Goal: Answer question/provide support: Share knowledge or assist other users

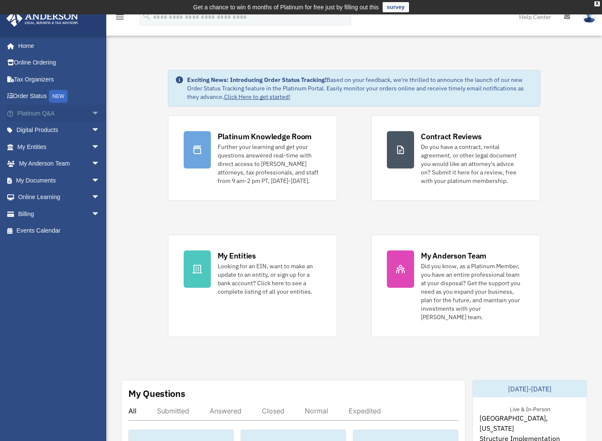
click at [39, 116] on link "Platinum Q&A arrow_drop_down" at bounding box center [59, 113] width 107 height 17
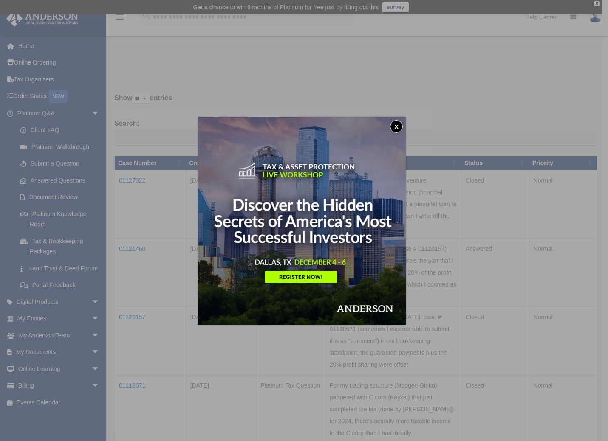
click at [398, 123] on button "x" at bounding box center [396, 126] width 13 height 13
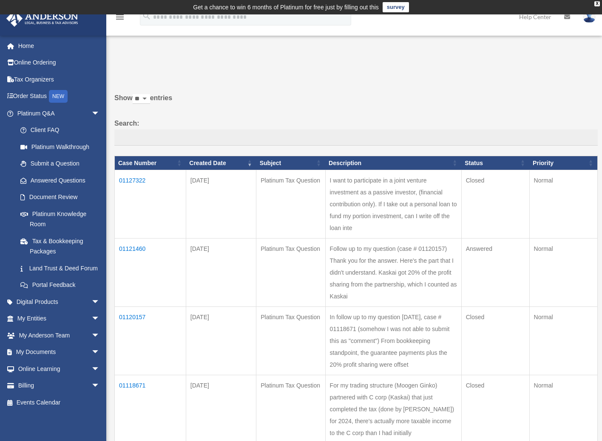
click at [128, 259] on td "01121460" at bounding box center [150, 273] width 71 height 68
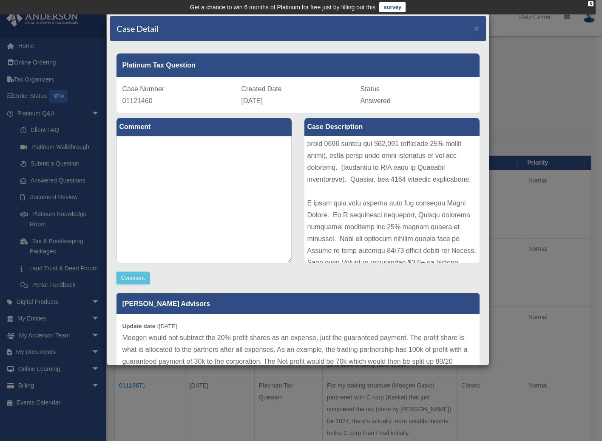
scroll to position [85, 0]
click at [166, 164] on textarea at bounding box center [203, 199] width 175 height 127
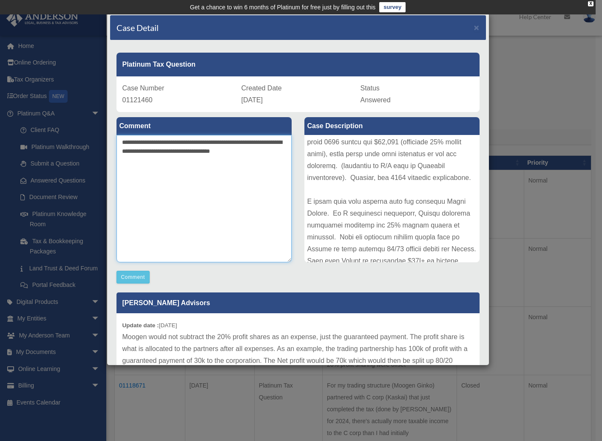
scroll to position [0, 0]
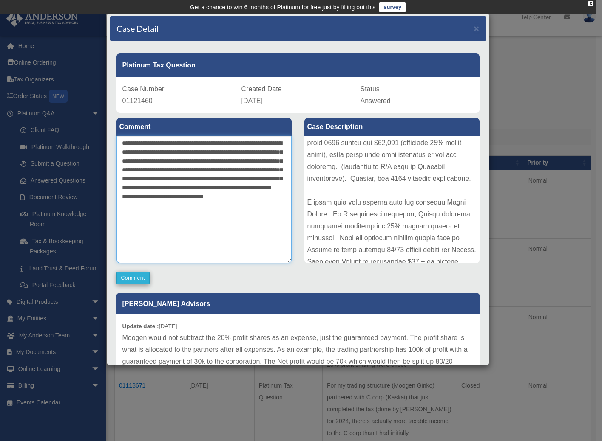
type textarea "**********"
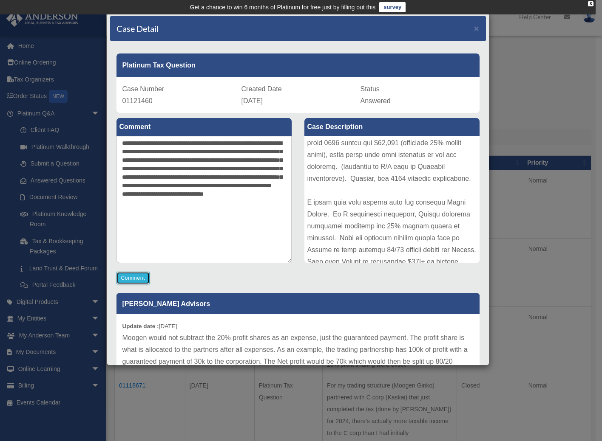
click at [125, 278] on button "Comment" at bounding box center [133, 278] width 34 height 13
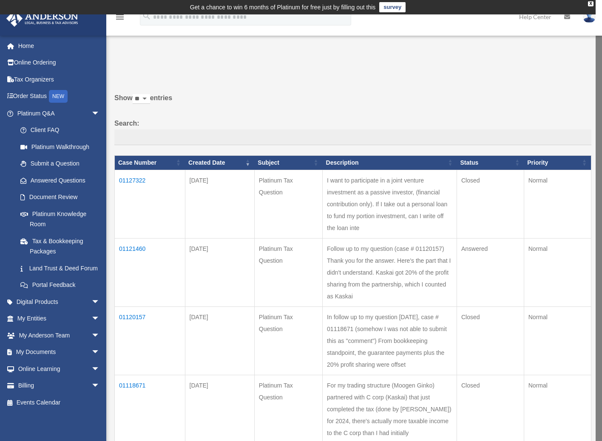
click at [132, 260] on td "01121460" at bounding box center [150, 272] width 71 height 68
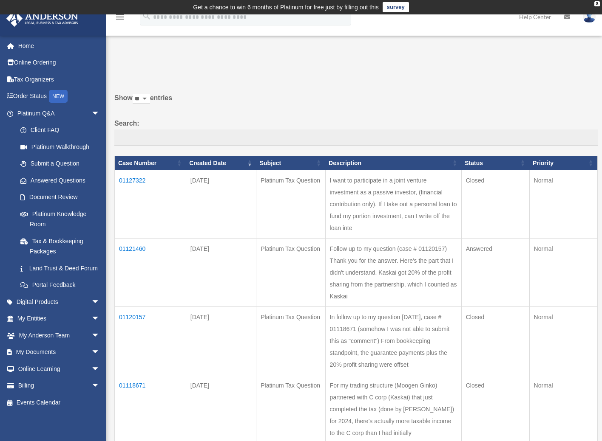
click at [133, 258] on td "01121460" at bounding box center [150, 273] width 71 height 68
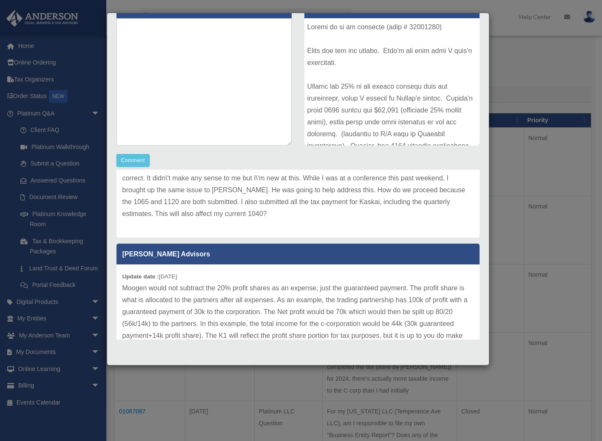
scroll to position [98, 0]
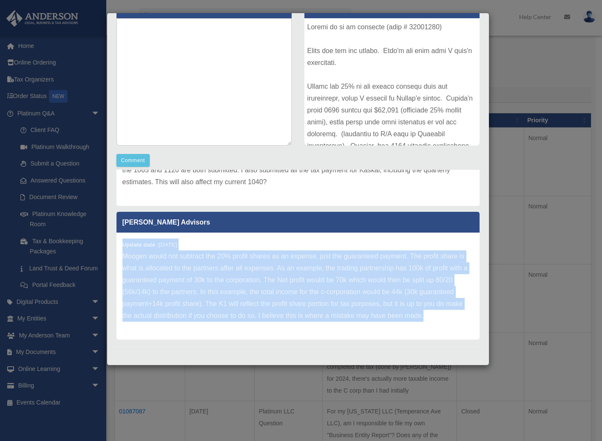
drag, startPoint x: 122, startPoint y: 232, endPoint x: 145, endPoint y: 317, distance: 88.5
click at [145, 317] on div "Update date : [DATE] Moogen would not subtract the 20% profit shares as an expe…" at bounding box center [297, 286] width 363 height 107
copy div "Update date : [DATE] Moogen would not subtract the 20% profit shares as an expe…"
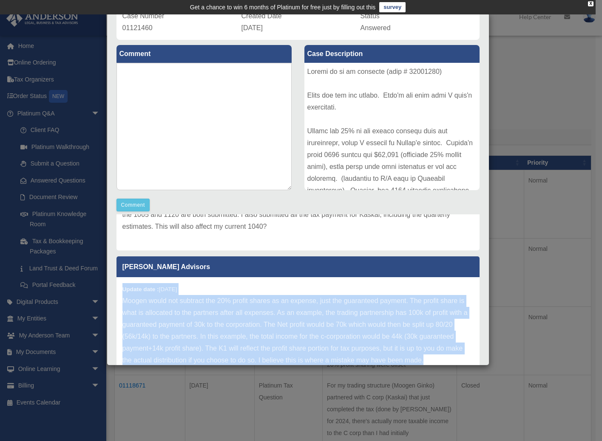
scroll to position [0, 0]
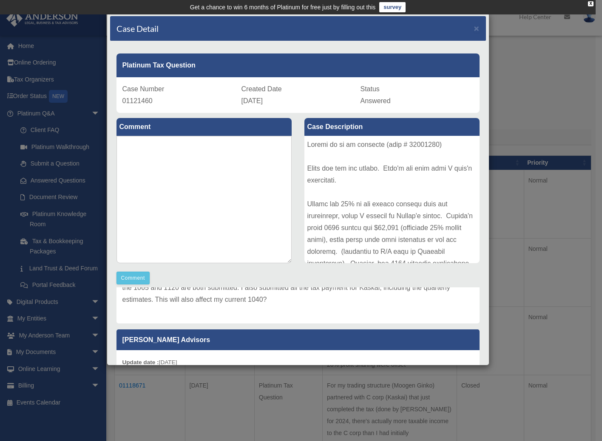
click at [559, 84] on div "Case Detail × Platinum Tax Question Case Number 01121460 Created Date [DATE] St…" at bounding box center [301, 220] width 602 height 441
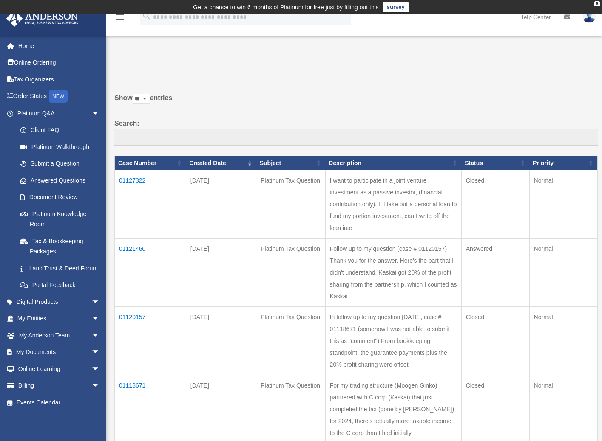
click at [592, 21] on img at bounding box center [589, 17] width 13 height 12
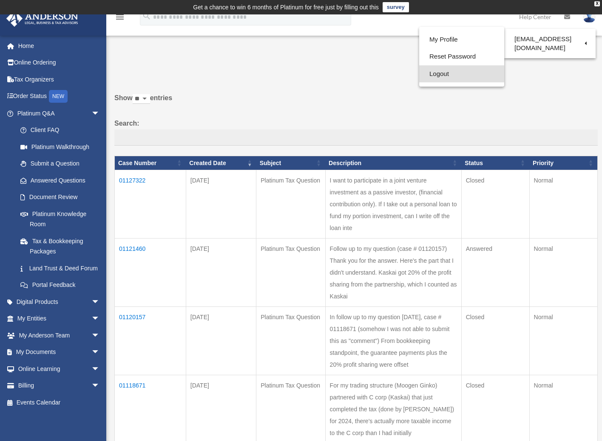
click at [431, 74] on link "Logout" at bounding box center [461, 73] width 85 height 17
